Goal: Task Accomplishment & Management: Use online tool/utility

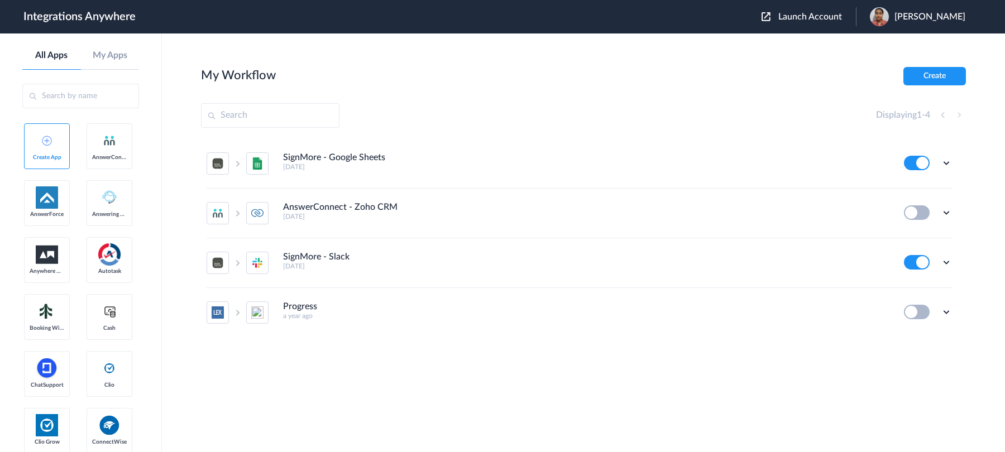
click at [787, 19] on span "Launch Account" at bounding box center [810, 16] width 64 height 9
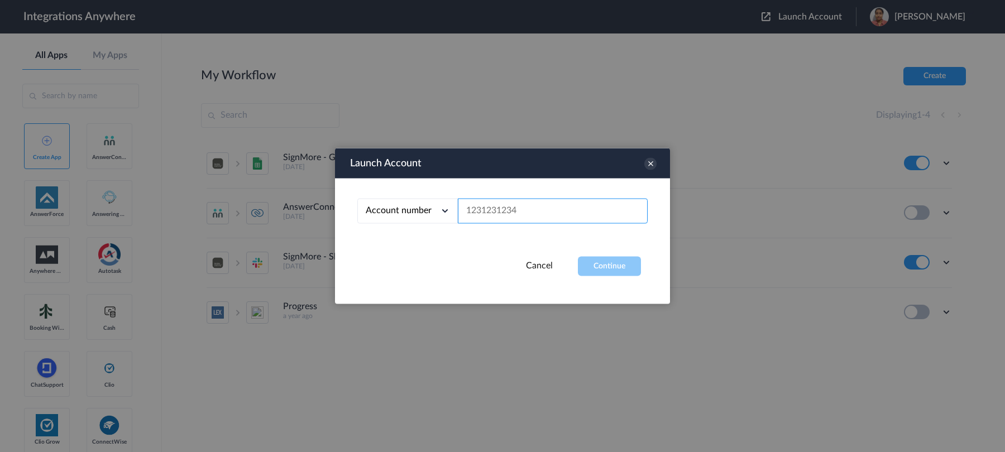
click at [574, 206] on input "text" at bounding box center [553, 211] width 190 height 25
paste input "2523519819"
click at [613, 264] on button "Continue" at bounding box center [609, 267] width 63 height 20
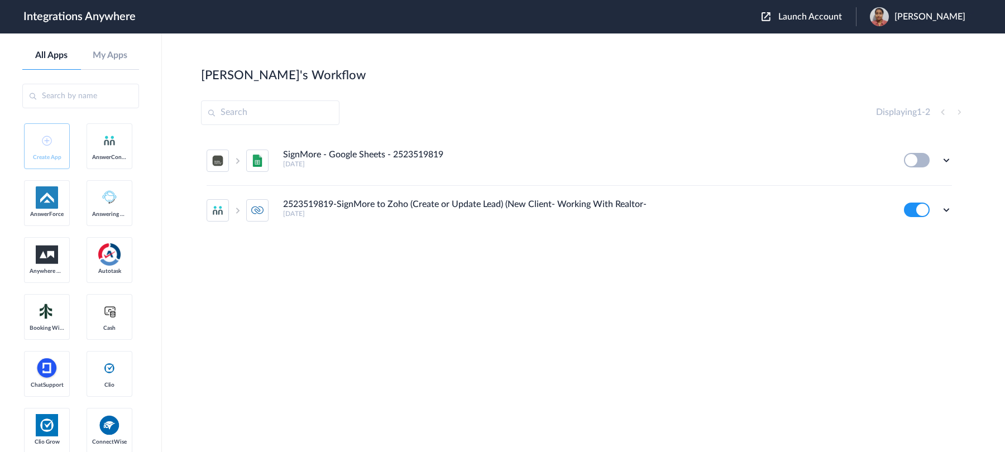
click at [778, 10] on div "Launch Account Anoushka Subramanian My Account Logout" at bounding box center [869, 16] width 215 height 19
click at [773, 22] on button "Launch Account" at bounding box center [809, 17] width 94 height 11
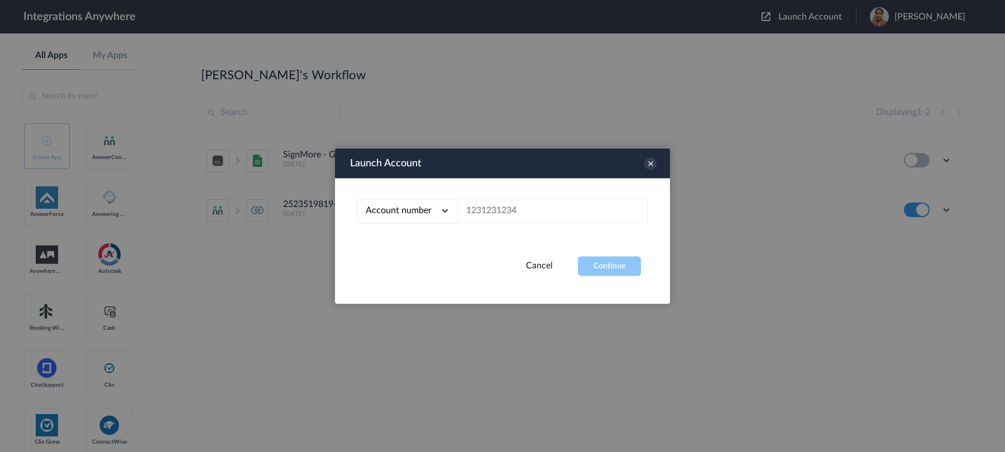
click at [542, 224] on div "Account number Account number Email address" at bounding box center [502, 218] width 335 height 78
click at [542, 208] on input "text" at bounding box center [553, 211] width 190 height 25
paste input "1210005298"
type input "1210005298"
click at [604, 258] on button "Continue" at bounding box center [609, 267] width 63 height 20
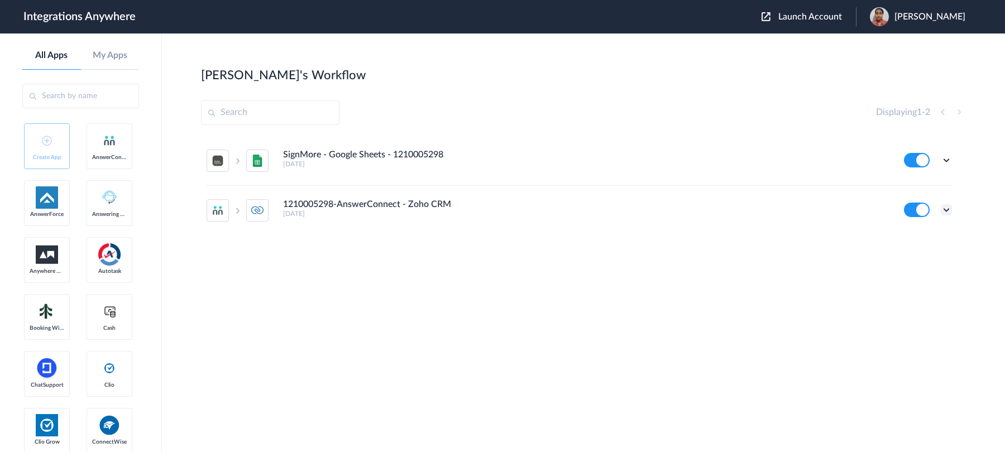
click at [803, 208] on icon at bounding box center [946, 209] width 11 height 11
click at [803, 240] on li "Edit" at bounding box center [915, 236] width 73 height 21
click at [803, 162] on icon at bounding box center [946, 160] width 11 height 11
click at [803, 192] on li "Edit" at bounding box center [915, 186] width 73 height 21
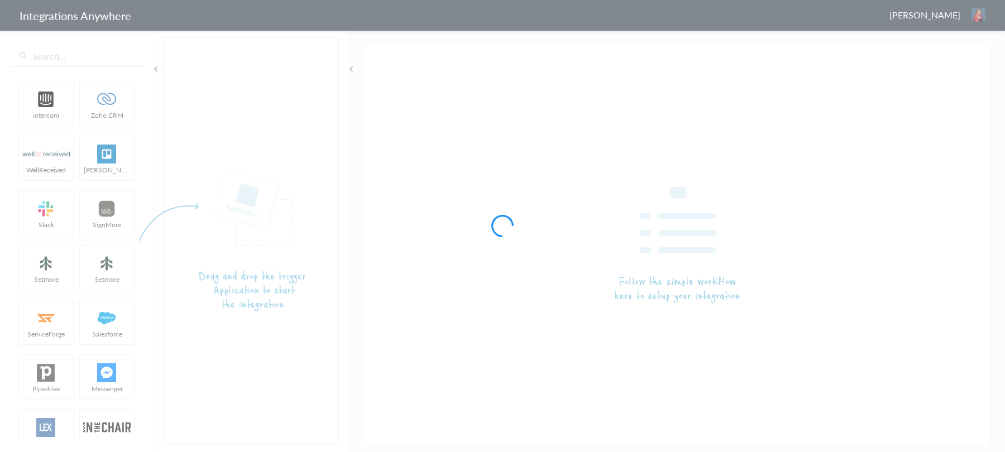
type input "1210005298-AnswerConnect - Zoho CRM"
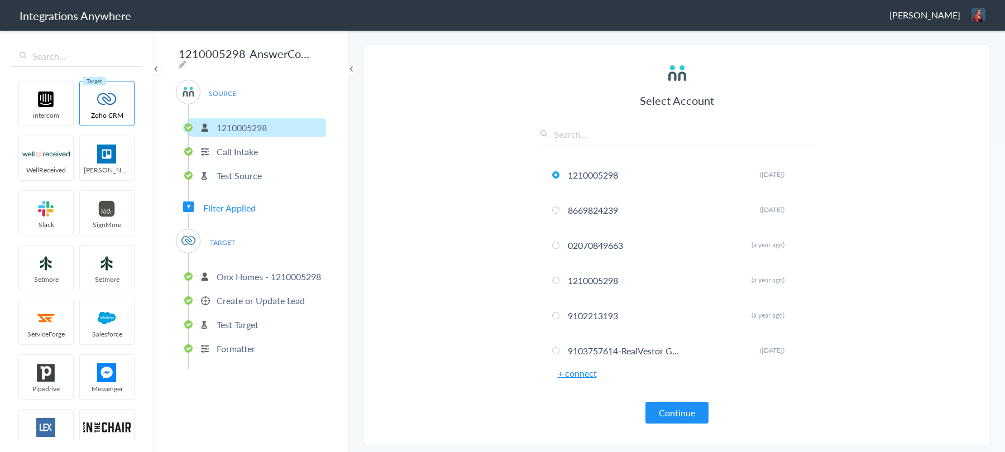
click at [231, 294] on p "Create or Update Lead" at bounding box center [261, 300] width 88 height 13
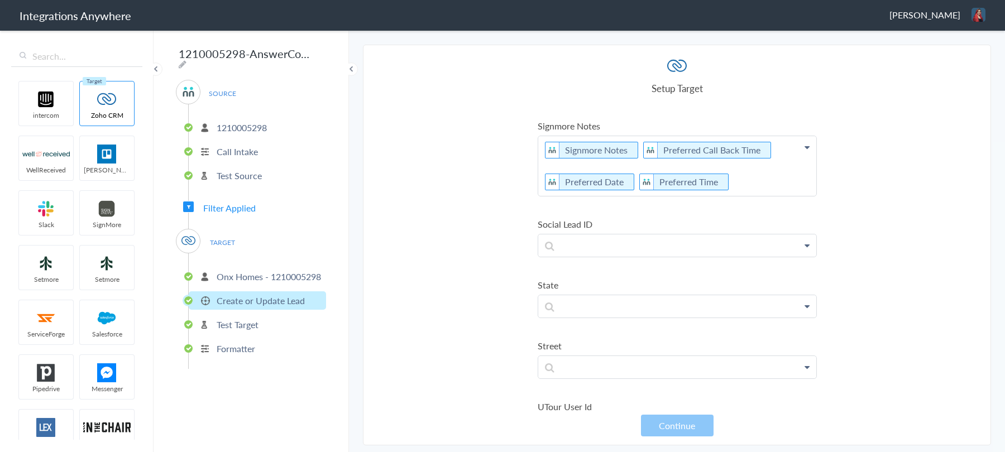
scroll to position [6014, 0]
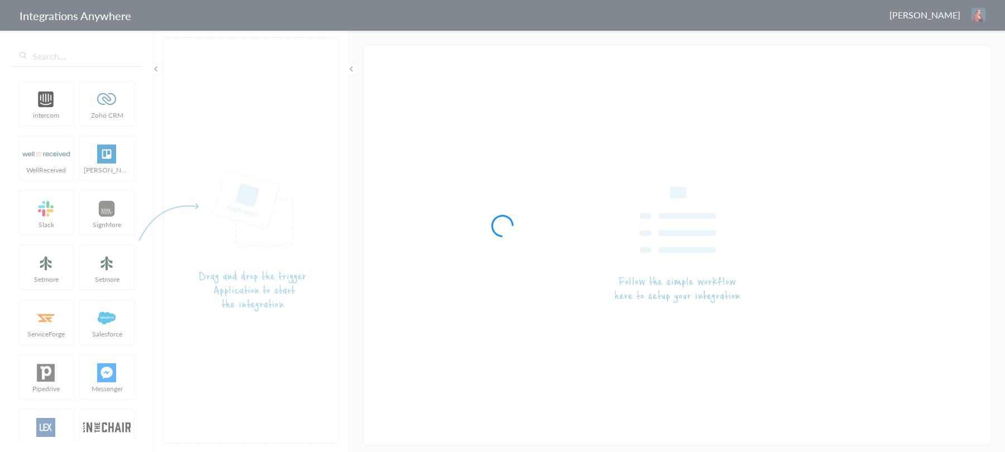
type input "SignMore - Google Sheets - 1210005298"
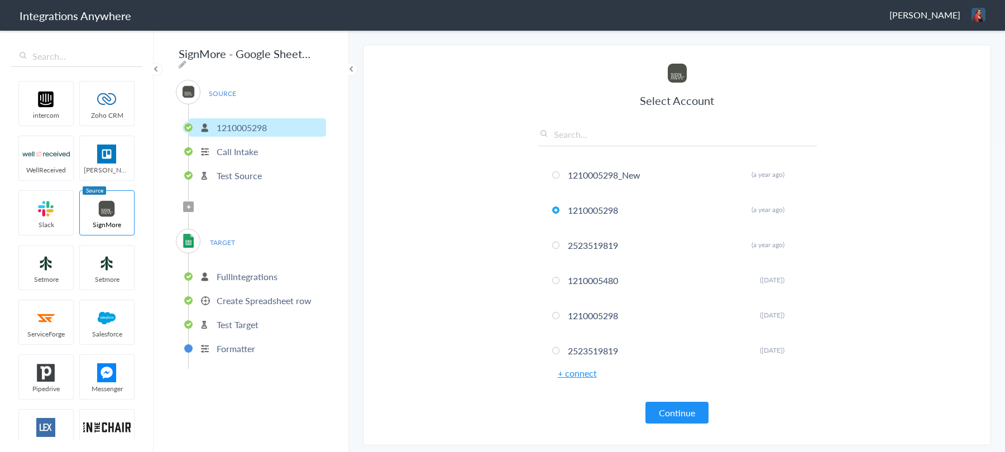
click at [243, 297] on p "Create Spreadsheet row" at bounding box center [264, 300] width 95 height 13
